Goal: Transaction & Acquisition: Subscribe to service/newsletter

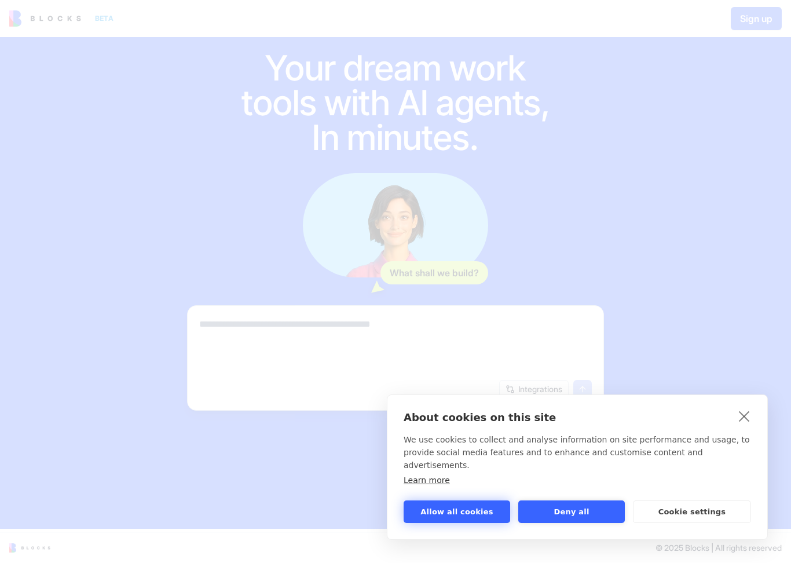
scroll to position [31, 0]
click at [481, 501] on button "Allow all cookies" at bounding box center [457, 512] width 107 height 23
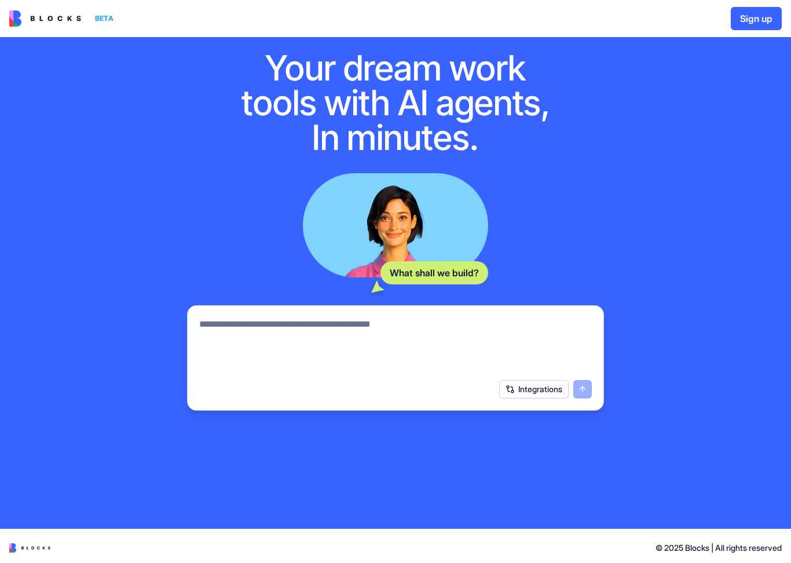
click at [20, 501] on div "© 2025 Blocks | All rights reserved" at bounding box center [395, 548] width 791 height 30
click at [34, 14] on img at bounding box center [45, 18] width 72 height 16
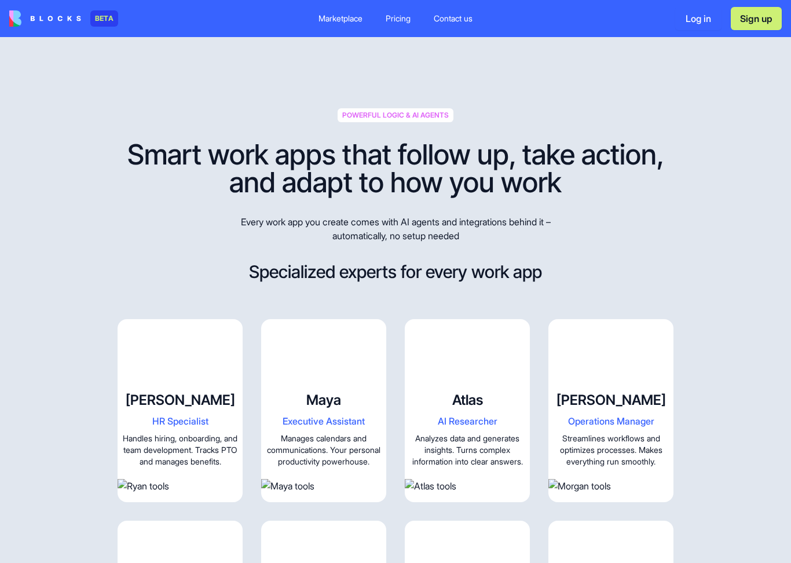
scroll to position [1146, 0]
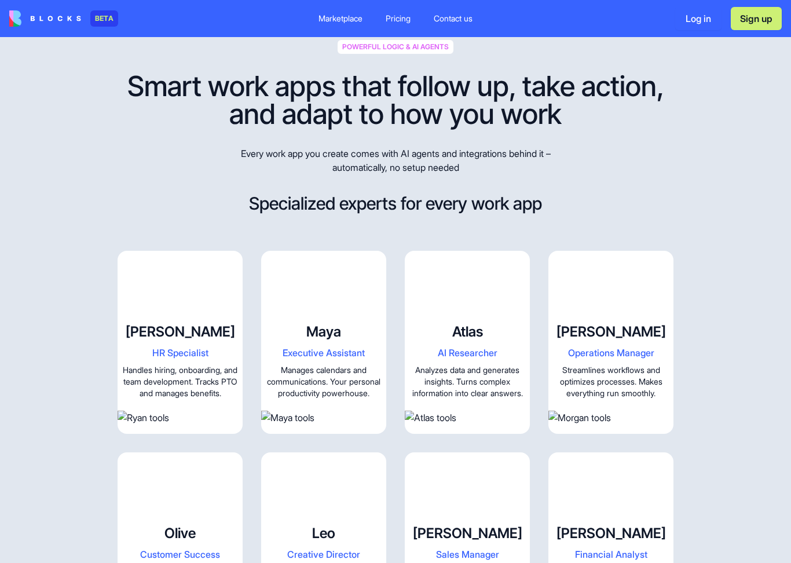
click at [396, 21] on div "Pricing" at bounding box center [398, 19] width 25 height 12
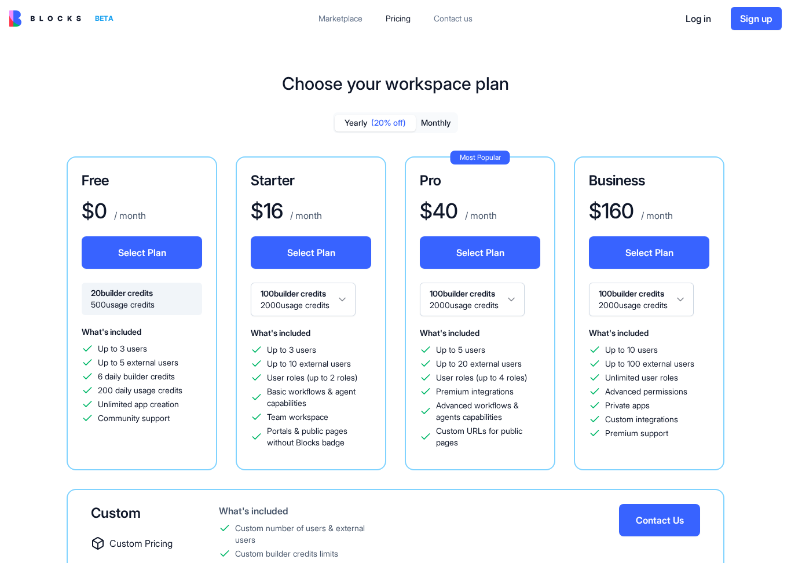
click at [67, 21] on img at bounding box center [45, 18] width 72 height 16
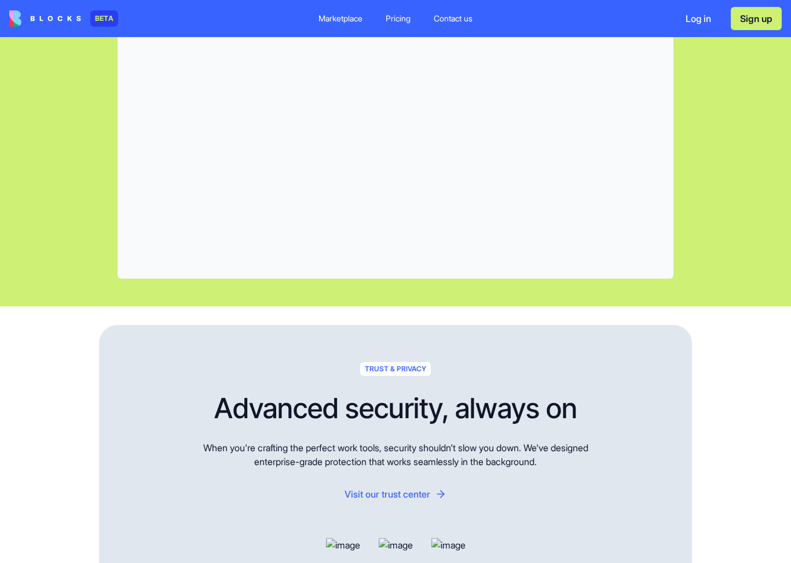
scroll to position [3407, 0]
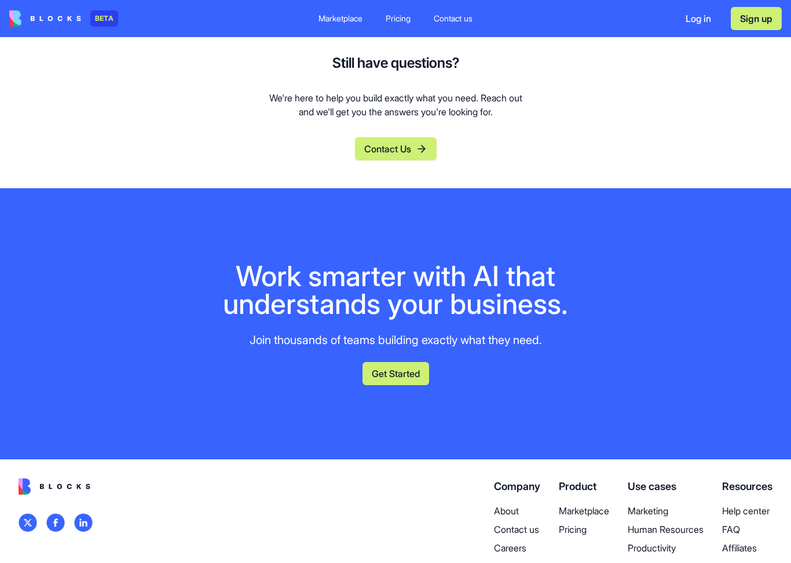
scroll to position [4649, 0]
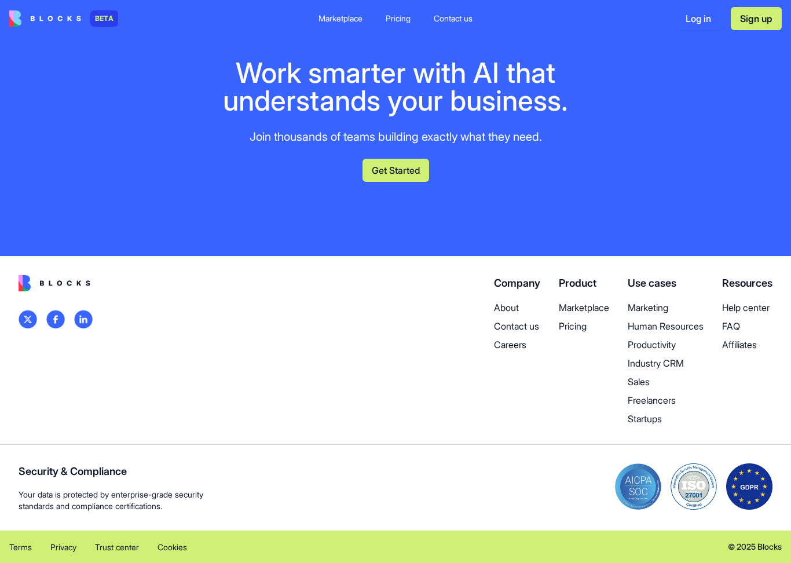
scroll to position [5379, 0]
click at [637, 420] on p "Startups" at bounding box center [666, 419] width 76 height 14
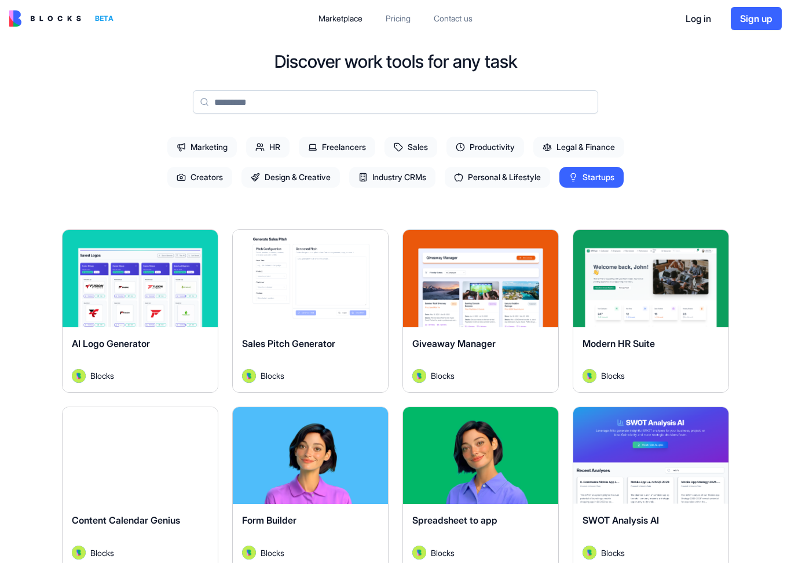
click at [140, 294] on div "Explore" at bounding box center [140, 278] width 155 height 97
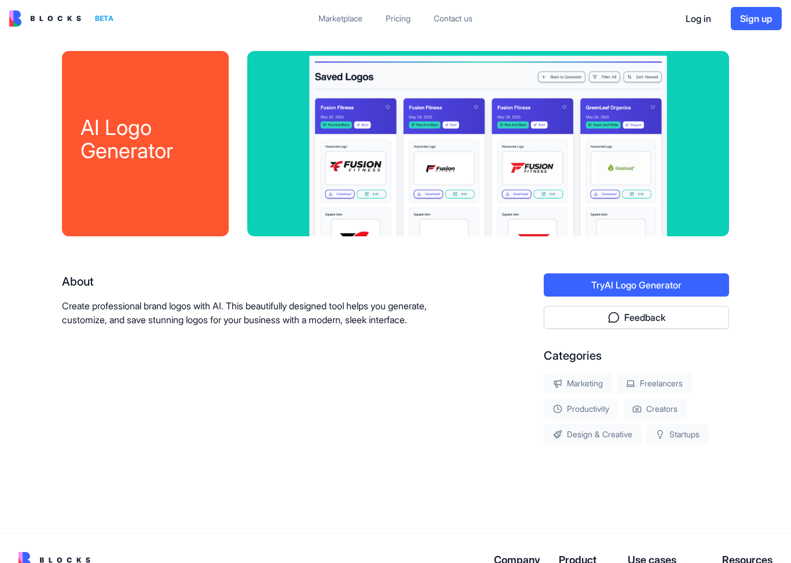
click at [577, 281] on button "Try AI Logo Generator" at bounding box center [636, 284] width 185 height 23
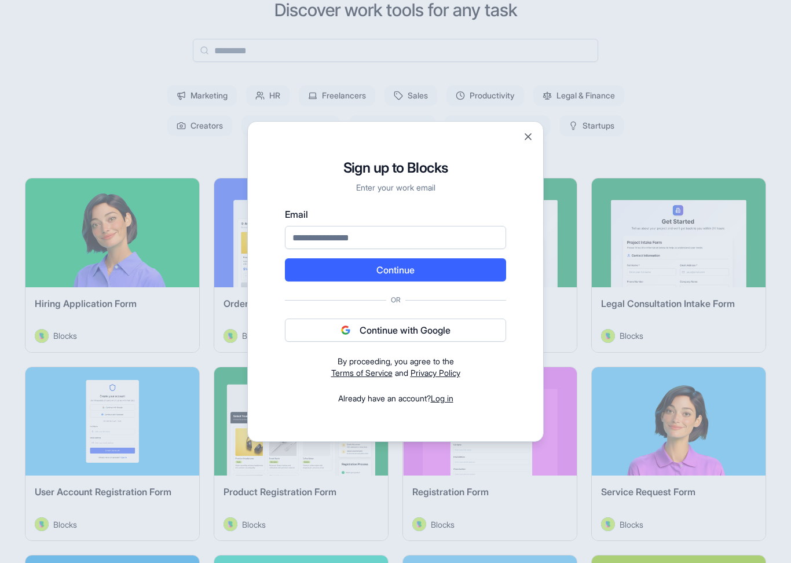
click at [527, 130] on div "Sign up to Blocks Enter your work email Email Continue Or Continue with Google …" at bounding box center [395, 281] width 297 height 321
click at [529, 137] on button "Close" at bounding box center [529, 137] width 12 height 12
click at [138, 162] on div at bounding box center [395, 281] width 791 height 563
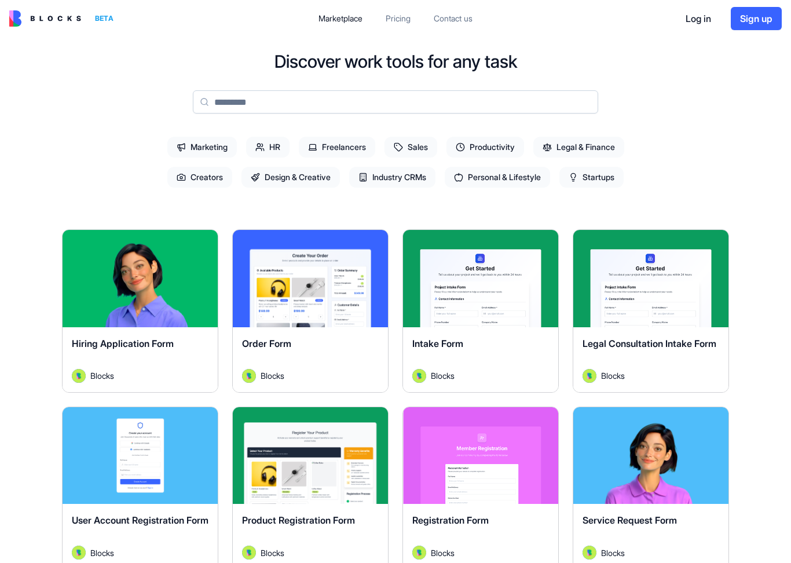
click at [350, 16] on div "Marketplace" at bounding box center [341, 19] width 44 height 12
click at [63, 19] on img at bounding box center [45, 18] width 72 height 16
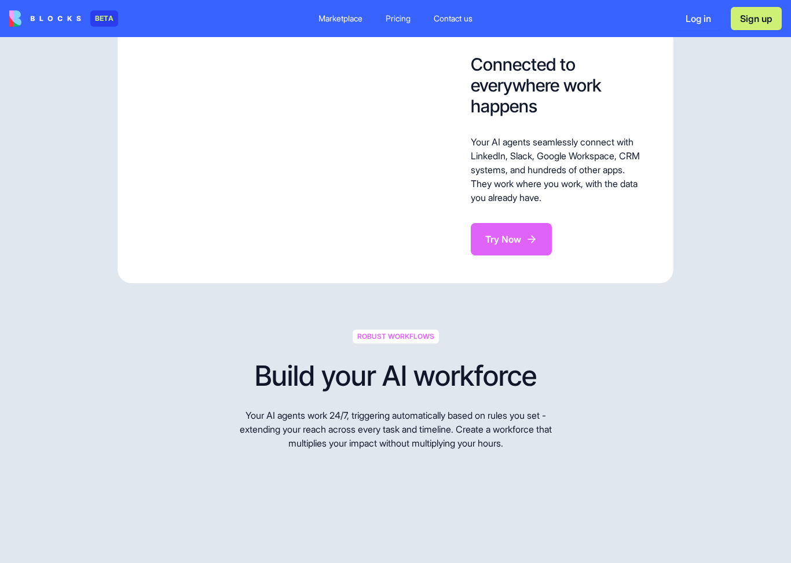
scroll to position [2335, 0]
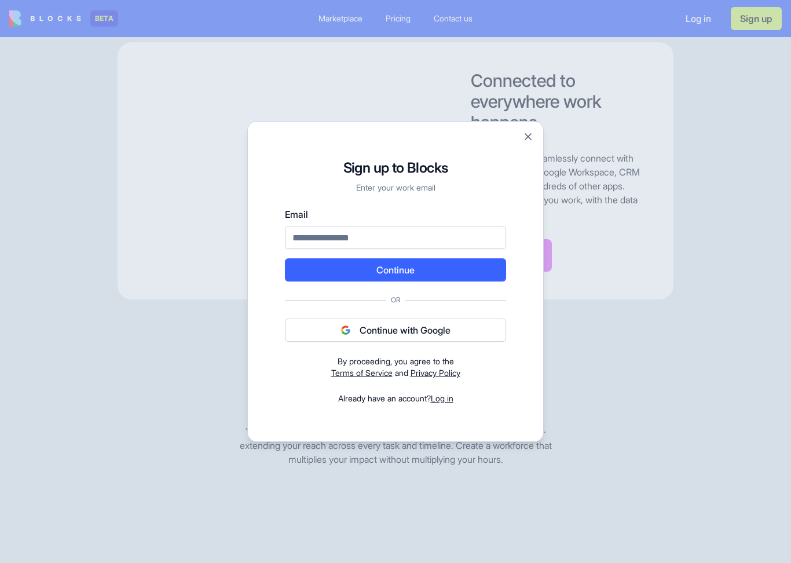
click at [528, 137] on button "Close" at bounding box center [529, 137] width 12 height 12
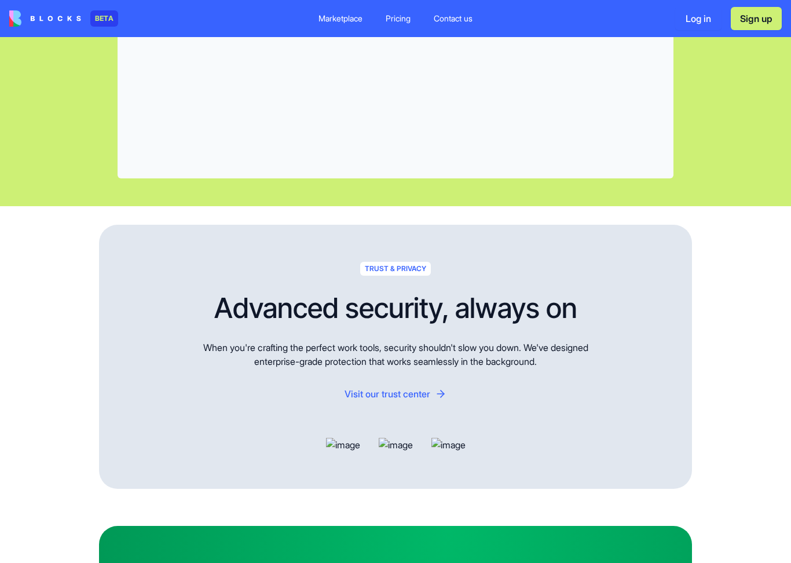
scroll to position [3502, 0]
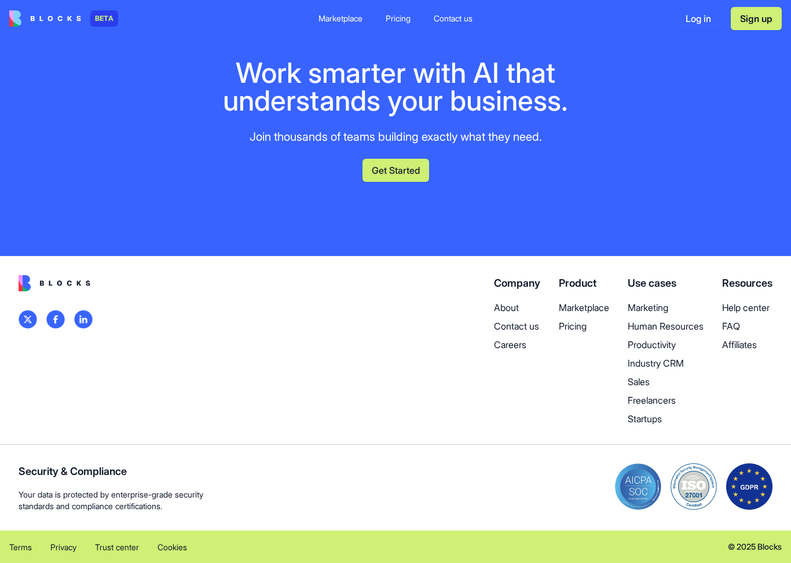
scroll to position [5295, 0]
click at [749, 312] on p "Help center" at bounding box center [747, 308] width 50 height 14
